Goal: Task Accomplishment & Management: Manage account settings

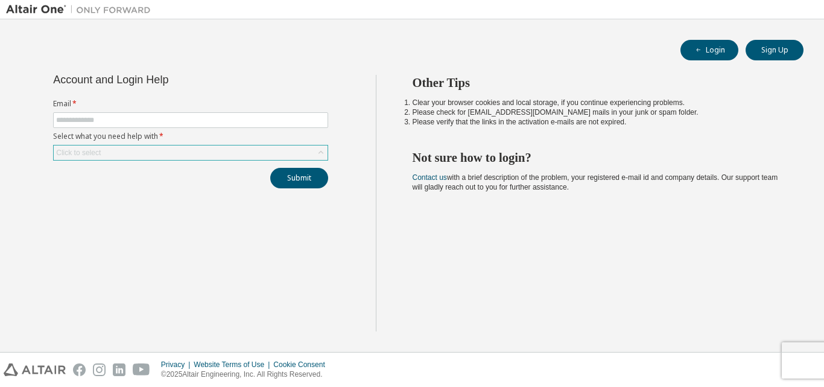
click at [319, 154] on icon at bounding box center [321, 153] width 12 height 12
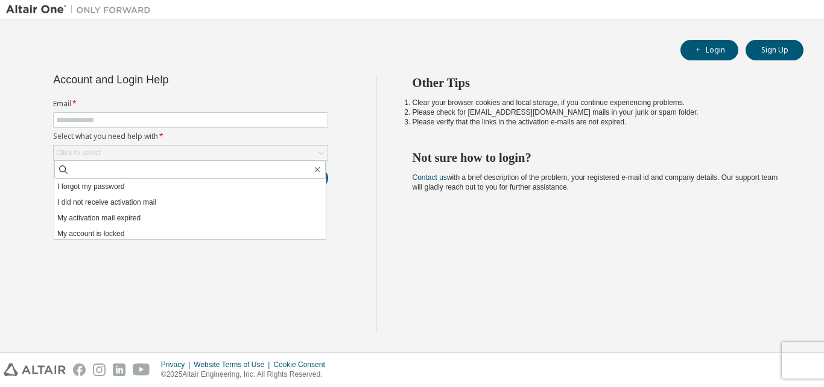
click at [279, 191] on li "I forgot my password" at bounding box center [190, 187] width 272 height 16
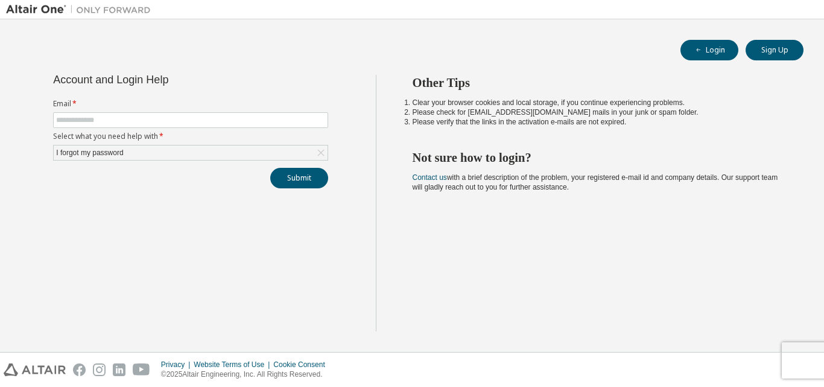
click at [250, 130] on form "Email * Select what you need help with * I forgot my password" at bounding box center [190, 130] width 275 height 62
click at [245, 125] on span at bounding box center [190, 120] width 275 height 16
click at [63, 122] on input "text" at bounding box center [190, 120] width 269 height 10
type input "**********"
click at [282, 182] on button "Submit" at bounding box center [299, 178] width 58 height 21
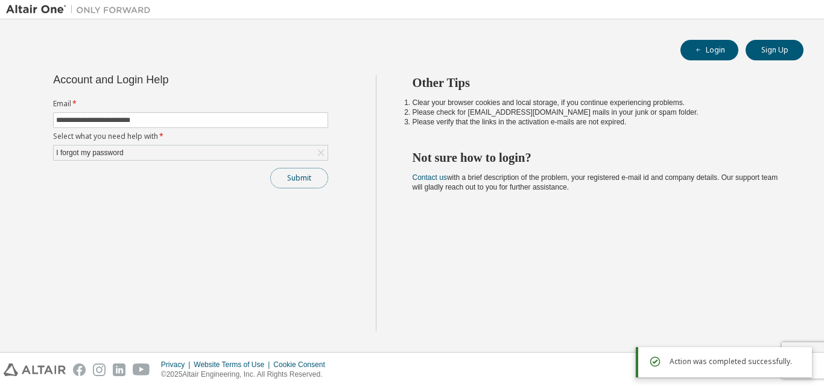
click at [303, 177] on button "Submit" at bounding box center [299, 178] width 58 height 21
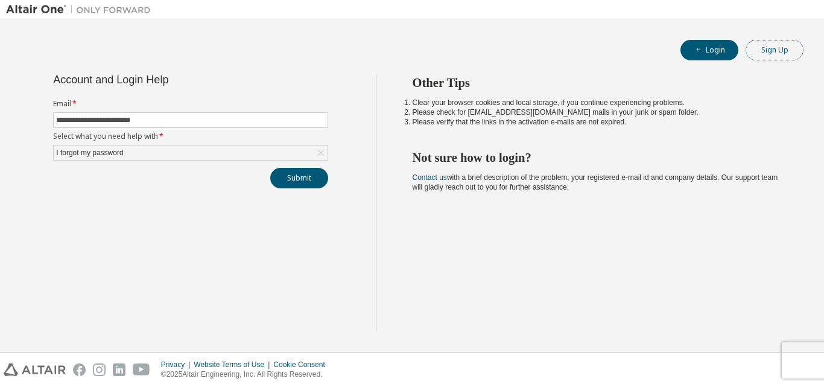
click at [770, 55] on button "Sign Up" at bounding box center [775, 50] width 58 height 21
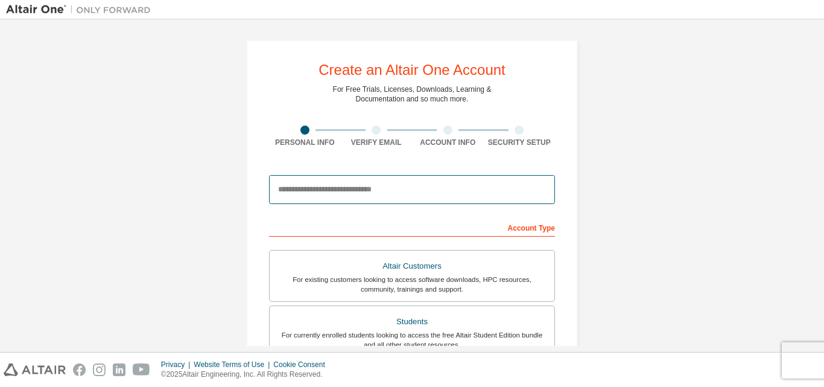
click at [443, 197] on input "email" at bounding box center [412, 189] width 286 height 29
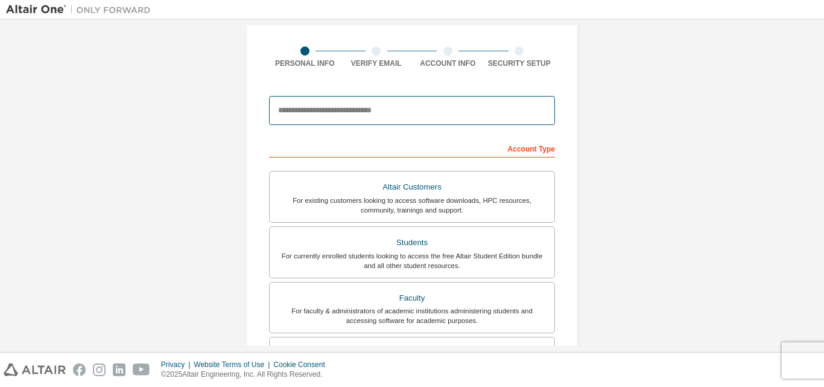
scroll to position [77, 0]
